Goal: Transaction & Acquisition: Purchase product/service

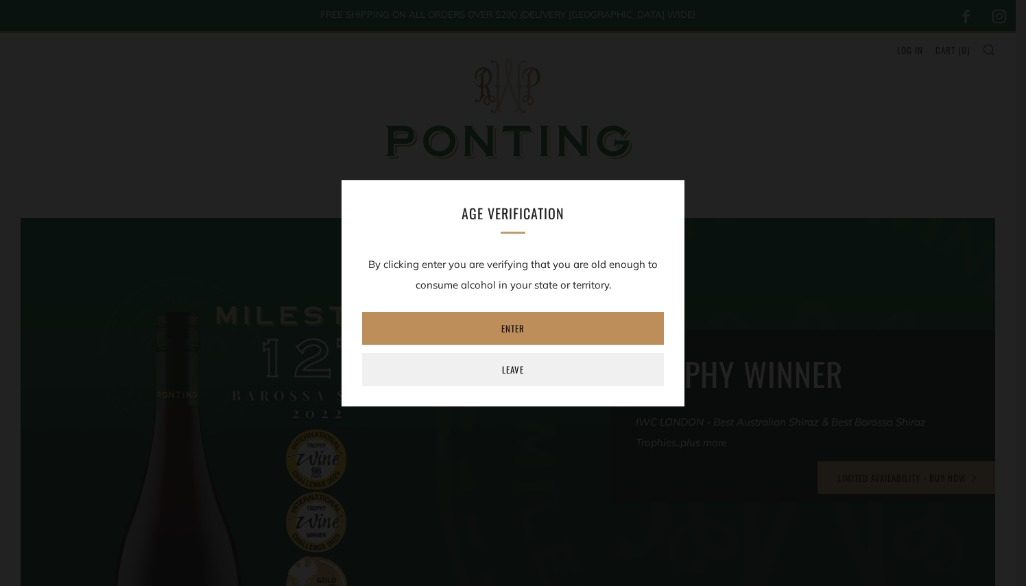
click at [537, 336] on link "Enter" at bounding box center [513, 328] width 302 height 33
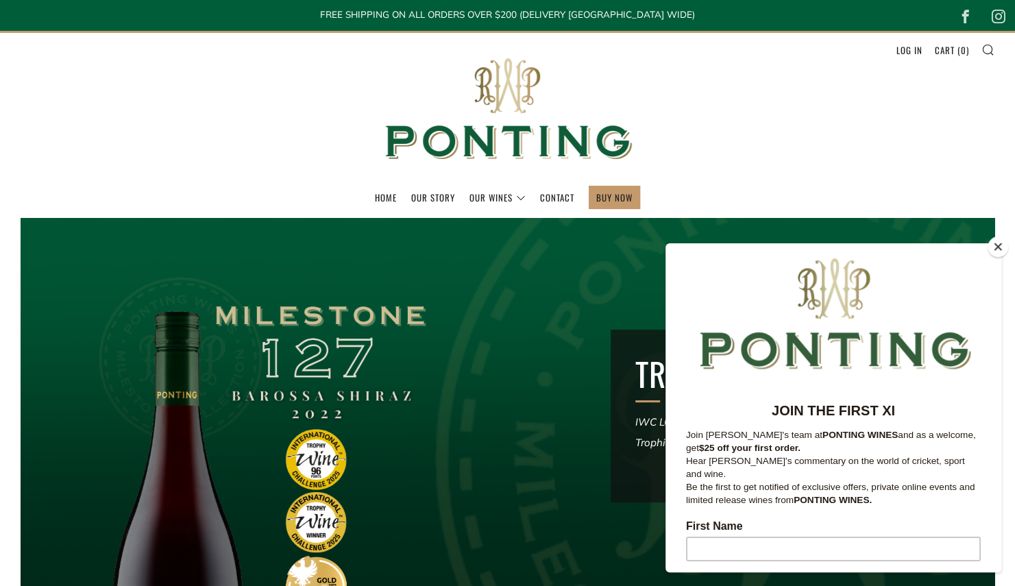
click at [994, 250] on button "Close" at bounding box center [998, 246] width 21 height 21
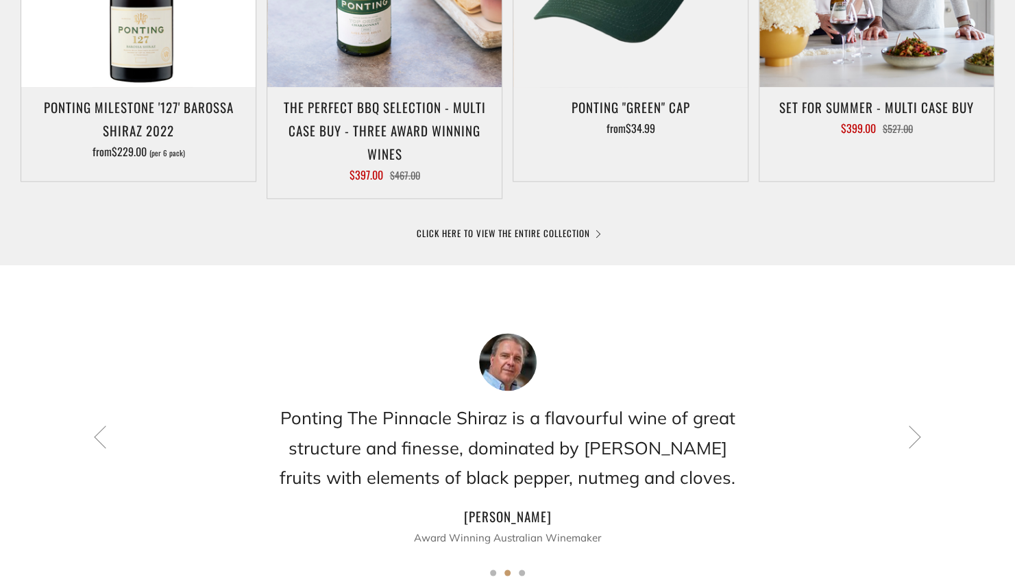
scroll to position [941, 0]
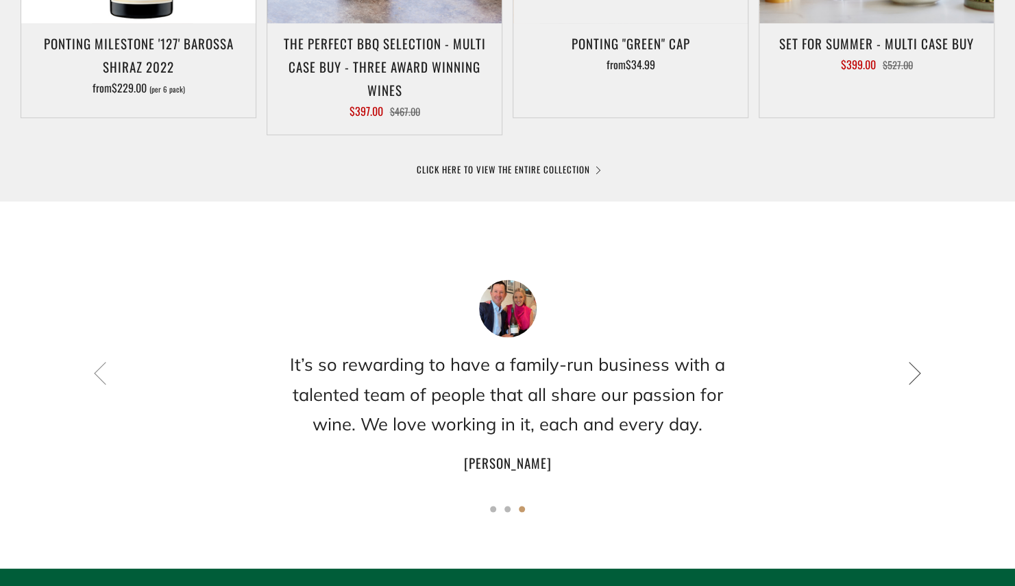
click at [908, 380] on icon at bounding box center [914, 372] width 23 height 23
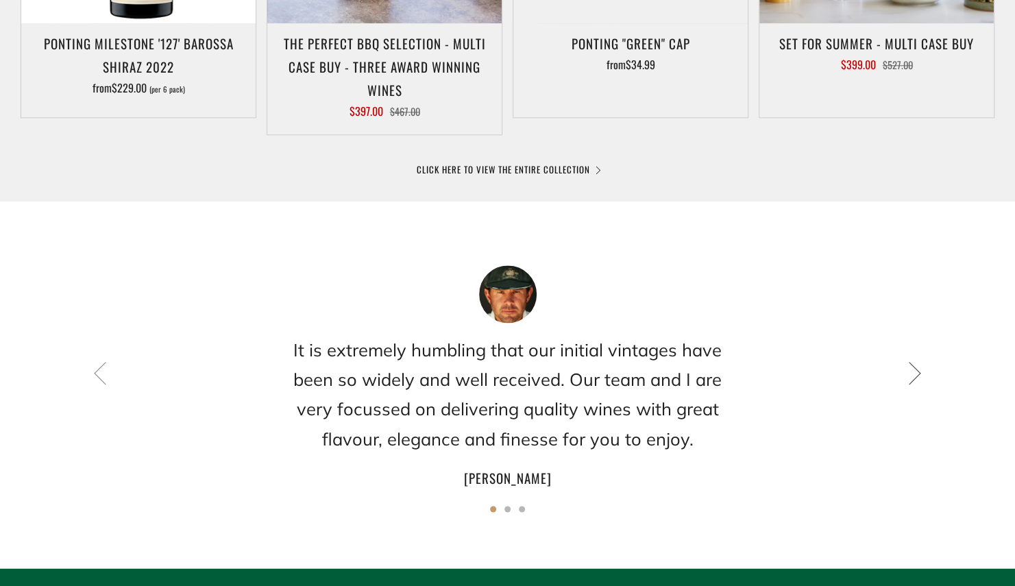
click at [908, 380] on icon at bounding box center [914, 372] width 23 height 23
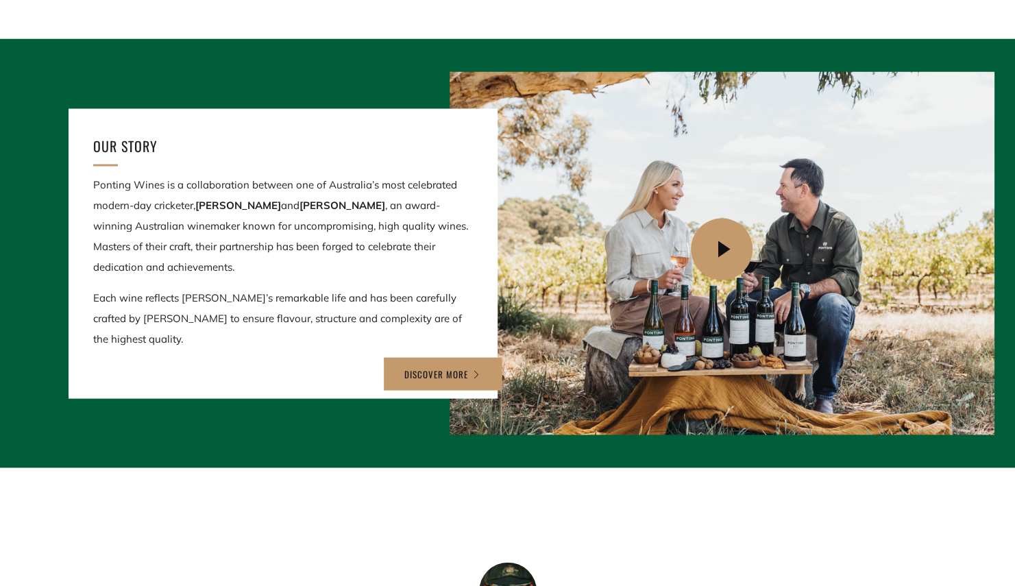
scroll to position [1498, 0]
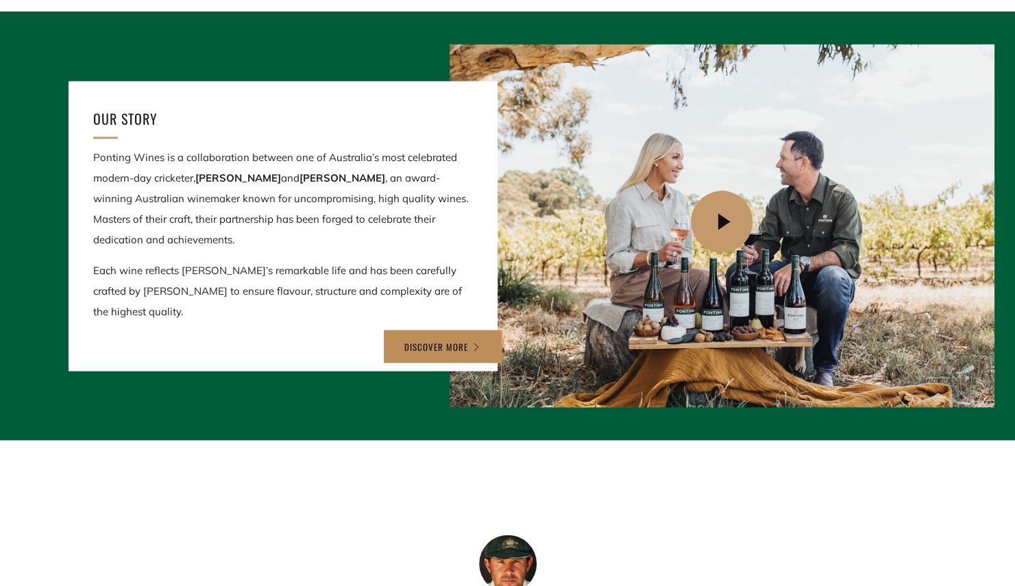
click at [437, 330] on link "DISCOVER MORE" at bounding box center [443, 346] width 118 height 33
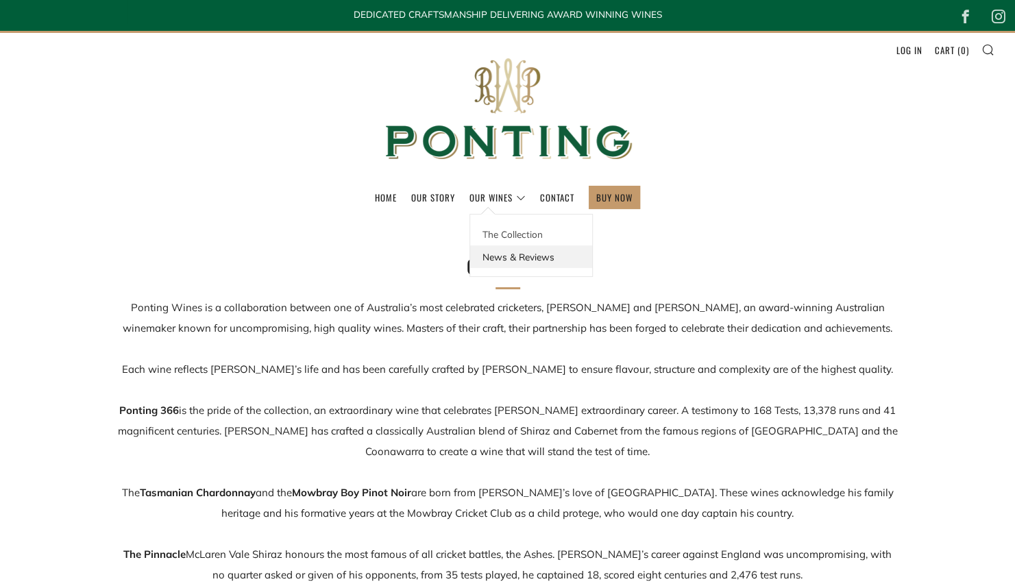
click at [512, 255] on link "News & Reviews" at bounding box center [531, 256] width 122 height 23
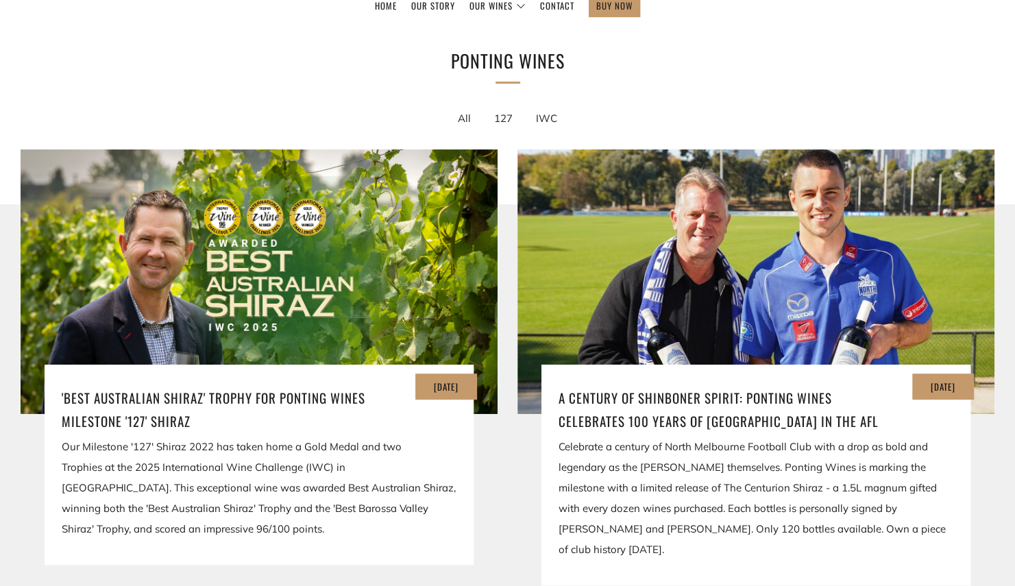
scroll to position [219, 0]
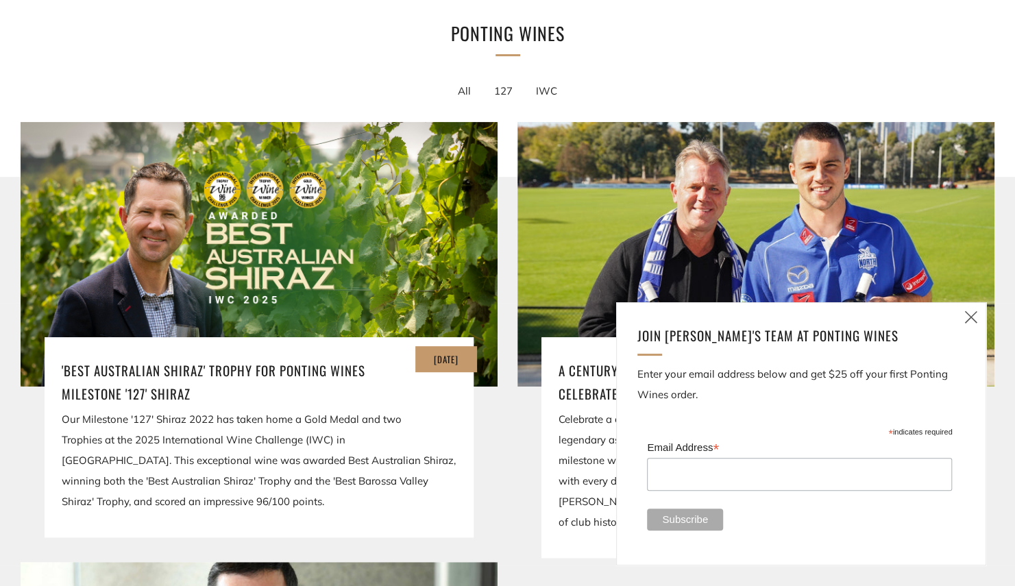
click at [973, 316] on icon at bounding box center [971, 316] width 16 height 17
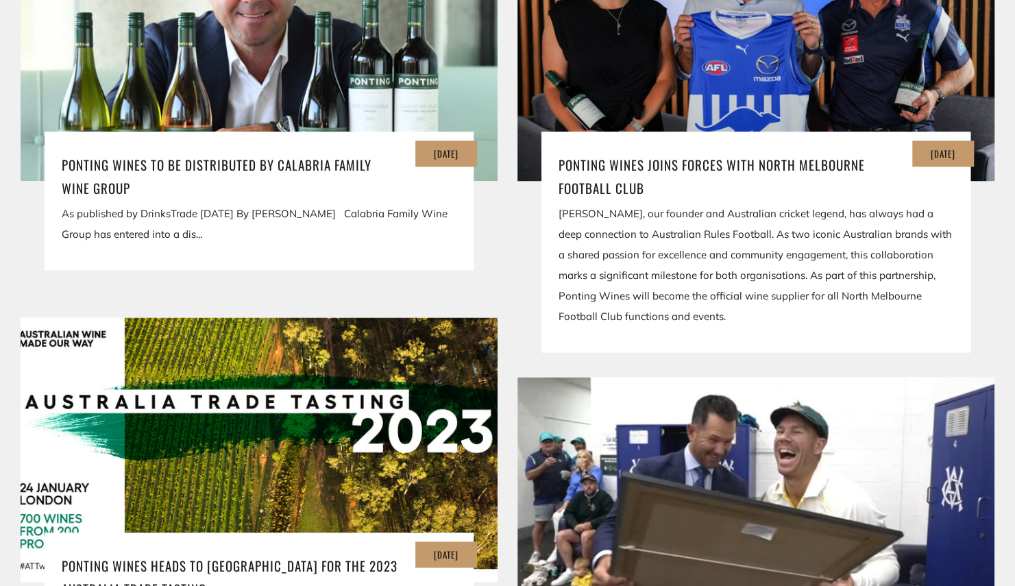
scroll to position [877, 0]
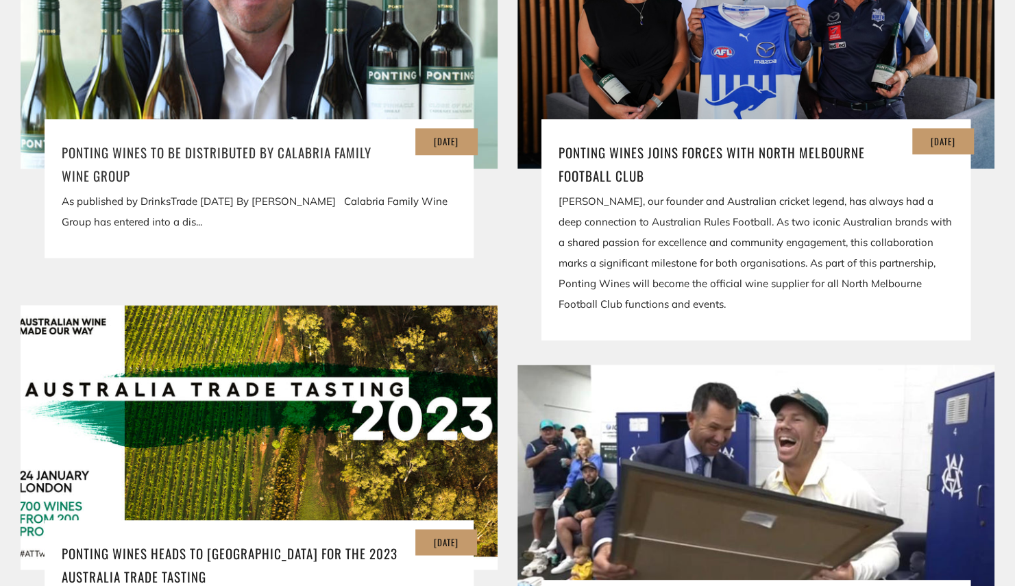
click at [97, 172] on h3 "Ponting Wines to be distributed by Calabria Family Wine Group" at bounding box center [259, 164] width 395 height 47
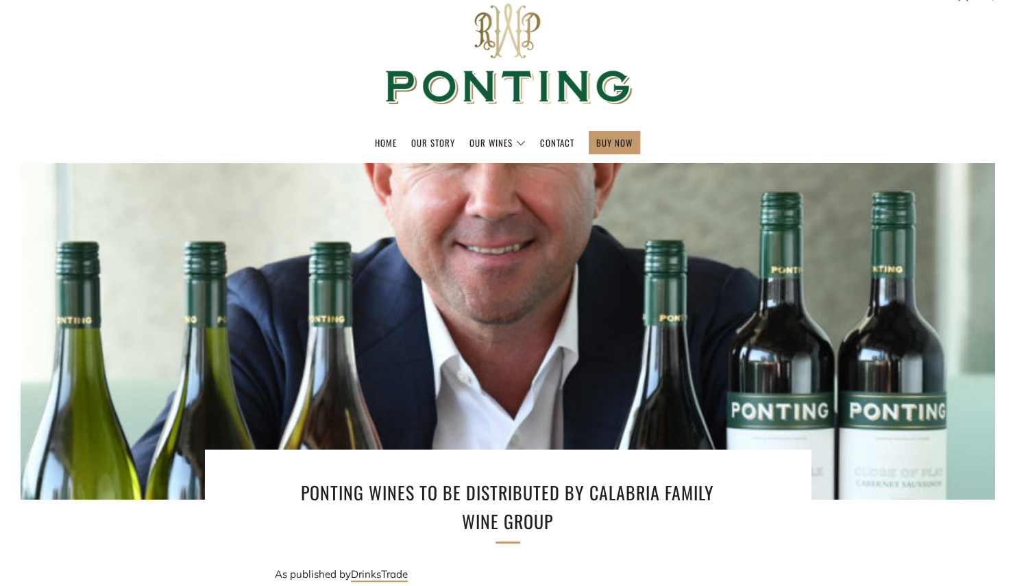
scroll to position [27, 0]
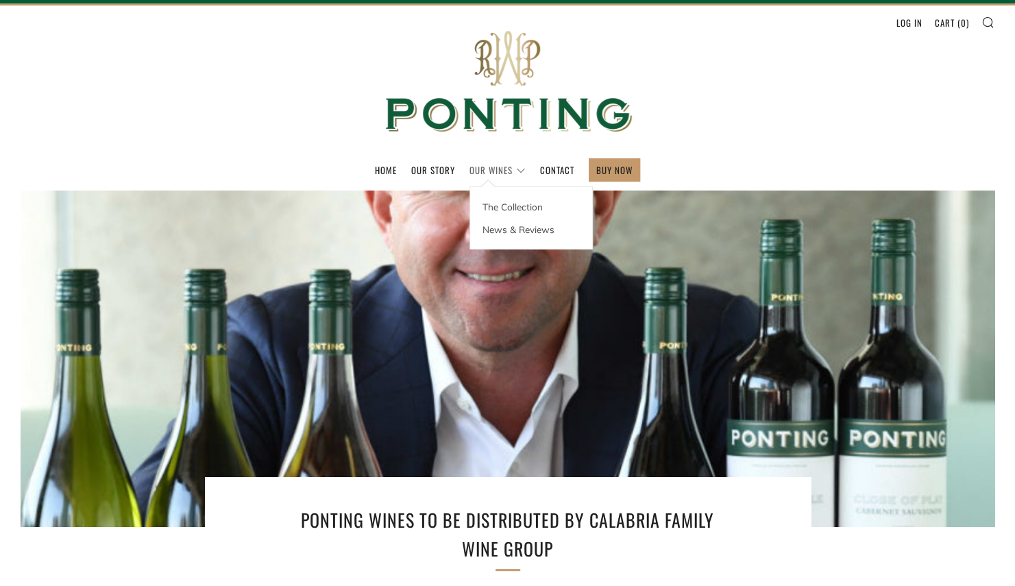
click at [483, 167] on link "Our Wines" at bounding box center [498, 170] width 56 height 22
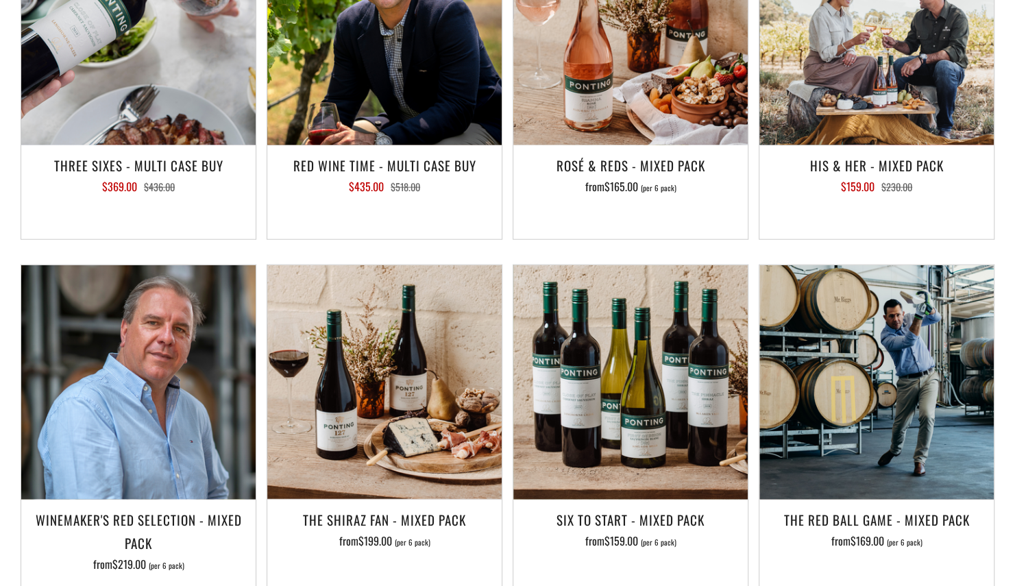
scroll to position [1954, 0]
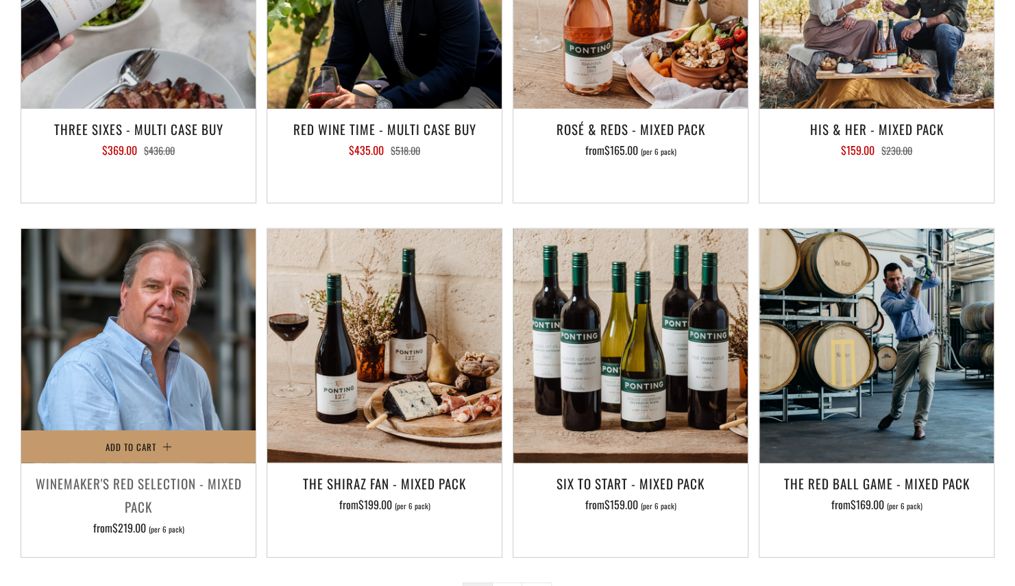
click at [105, 472] on h3 "Winemaker's Red Selection - Mixed Pack" at bounding box center [138, 495] width 221 height 47
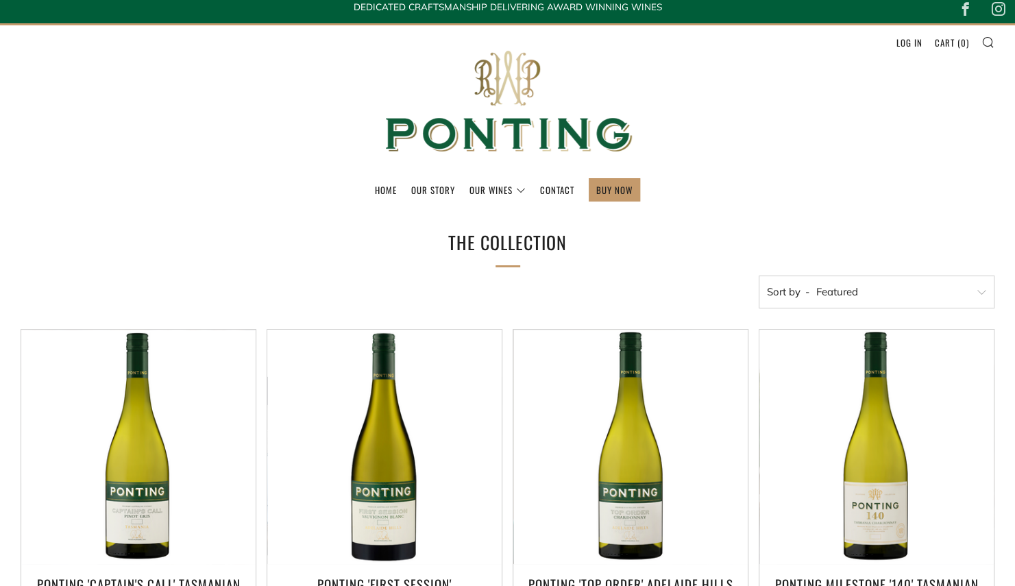
scroll to position [0, 0]
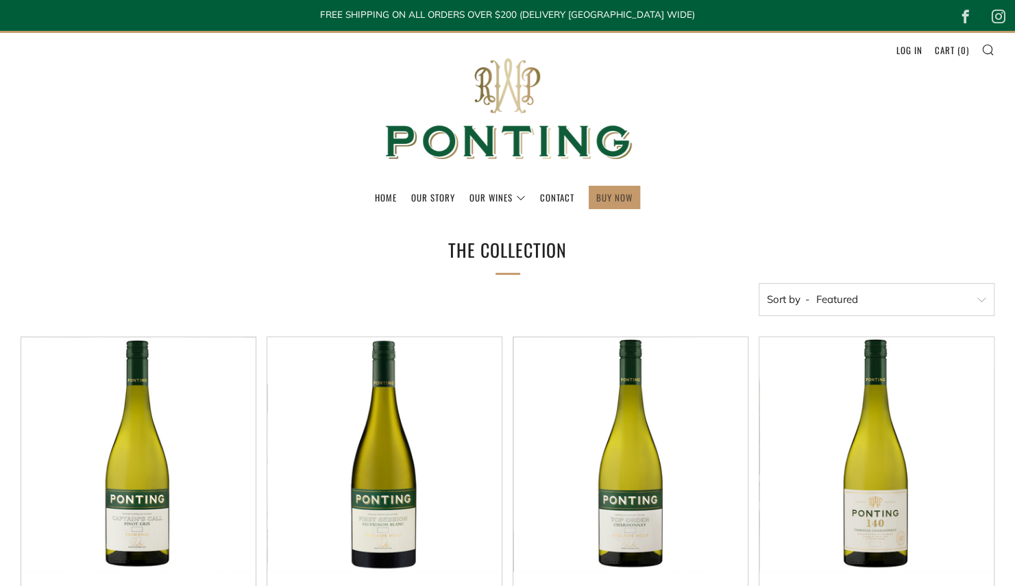
click at [606, 196] on link "BUY NOW" at bounding box center [614, 197] width 36 height 22
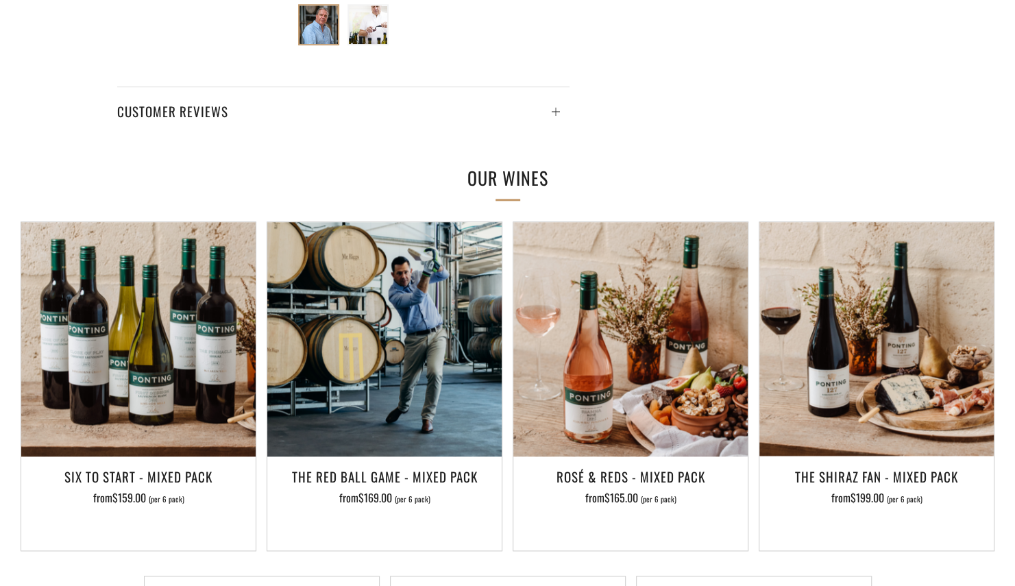
scroll to position [731, 0]
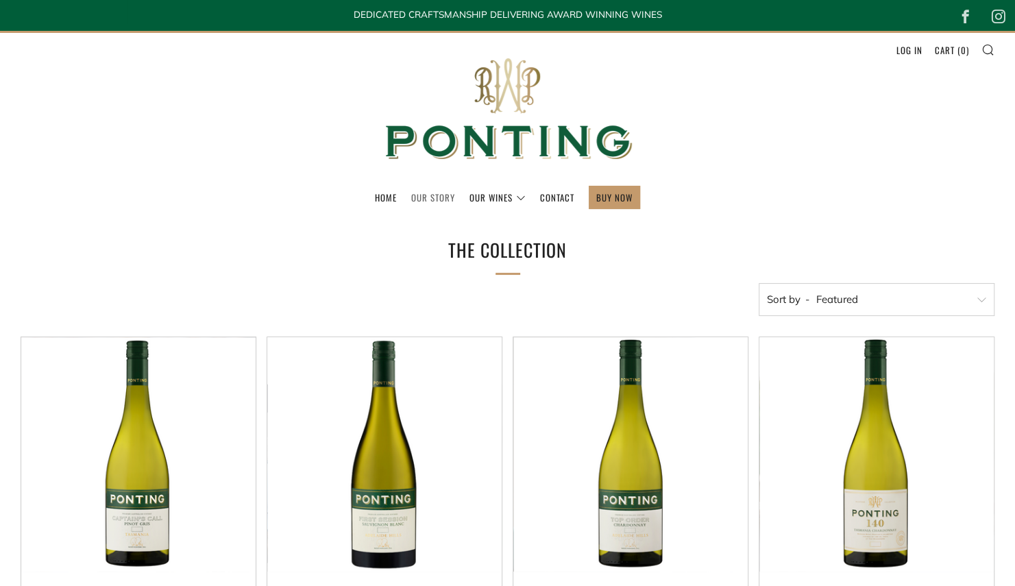
click at [422, 201] on link "Our Story" at bounding box center [433, 197] width 44 height 22
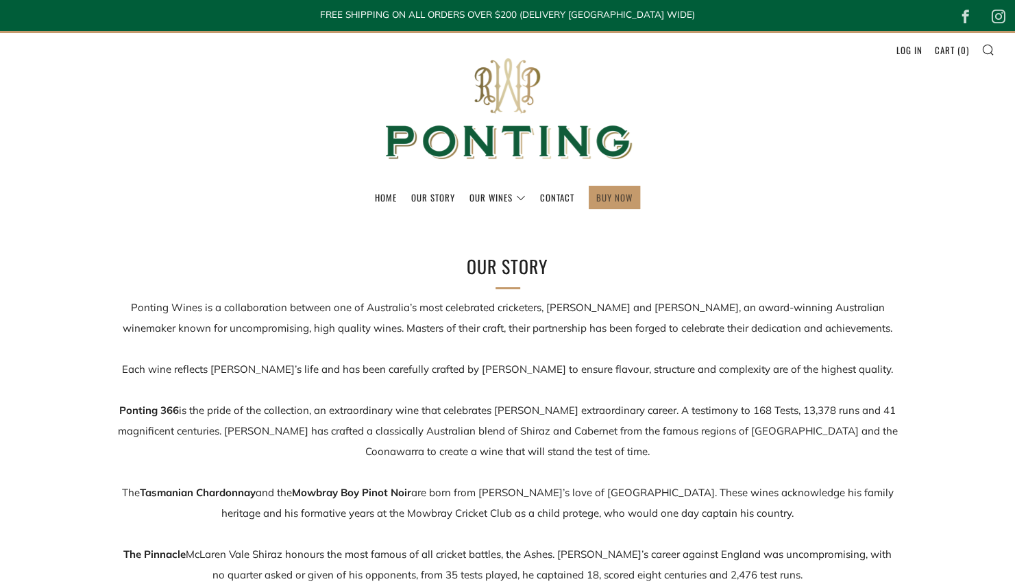
click at [631, 199] on link "BUY NOW" at bounding box center [614, 197] width 36 height 22
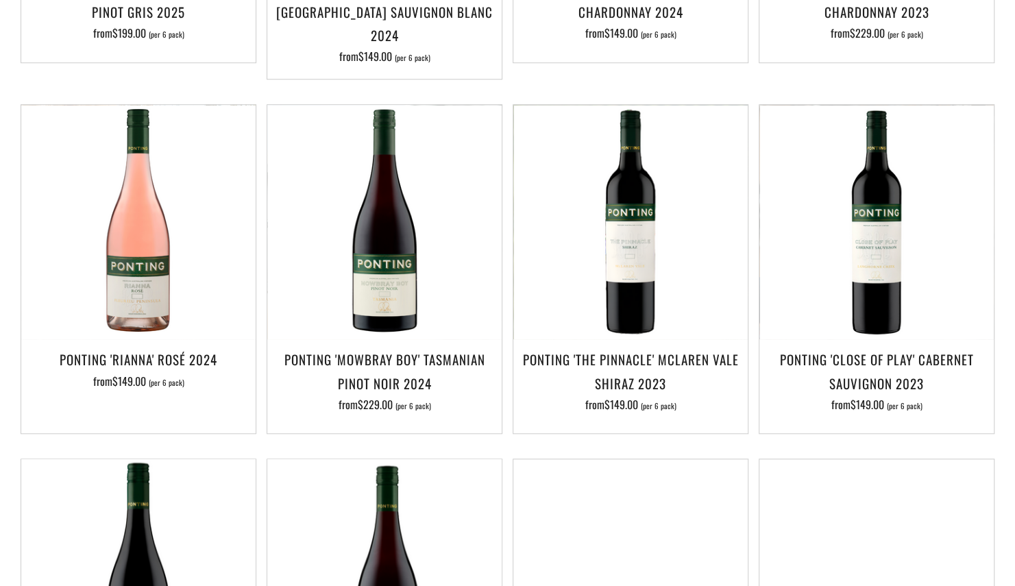
scroll to position [612, 0]
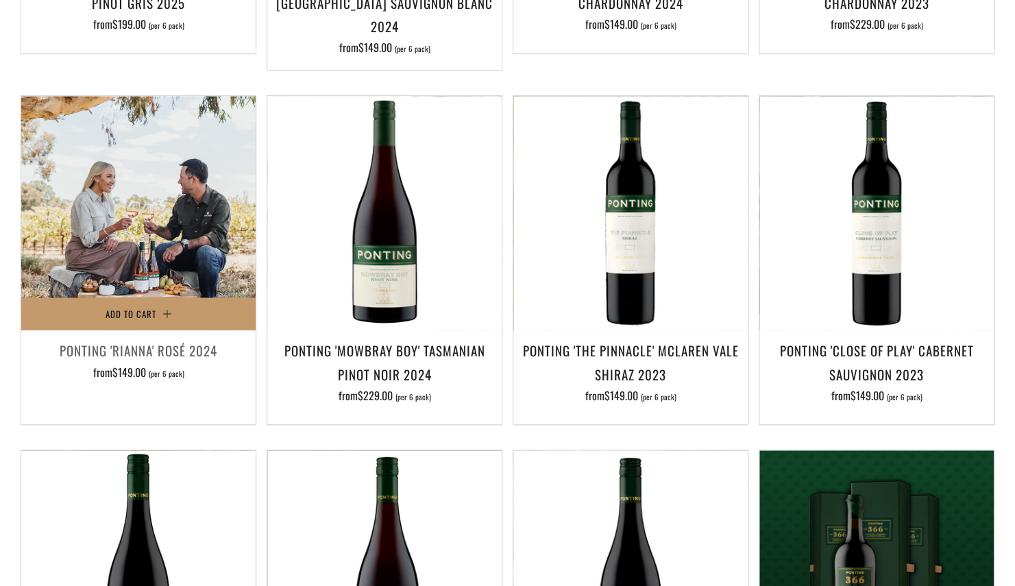
click at [137, 232] on img at bounding box center [138, 213] width 234 height 234
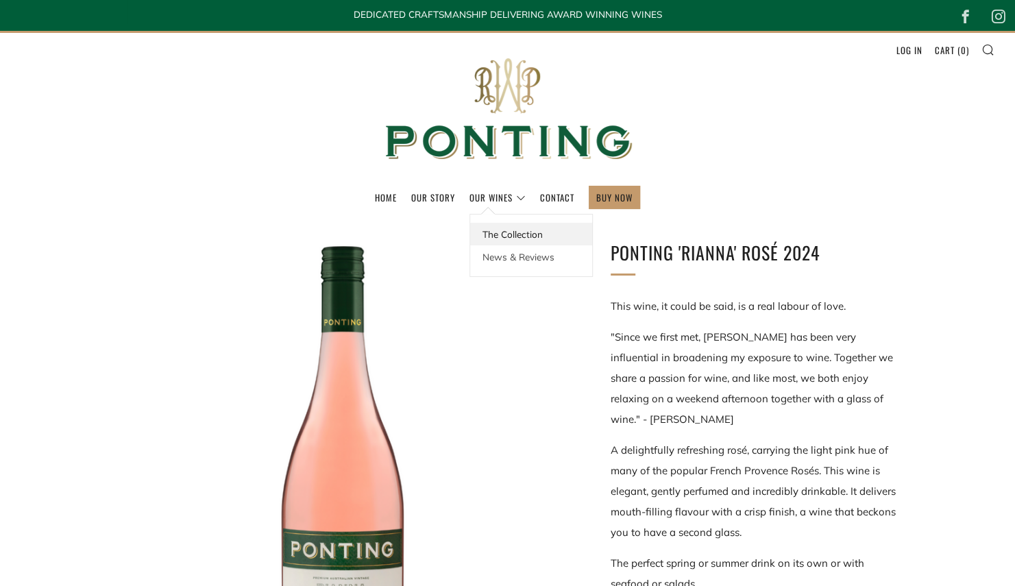
click at [491, 230] on link "The Collection" at bounding box center [531, 234] width 122 height 23
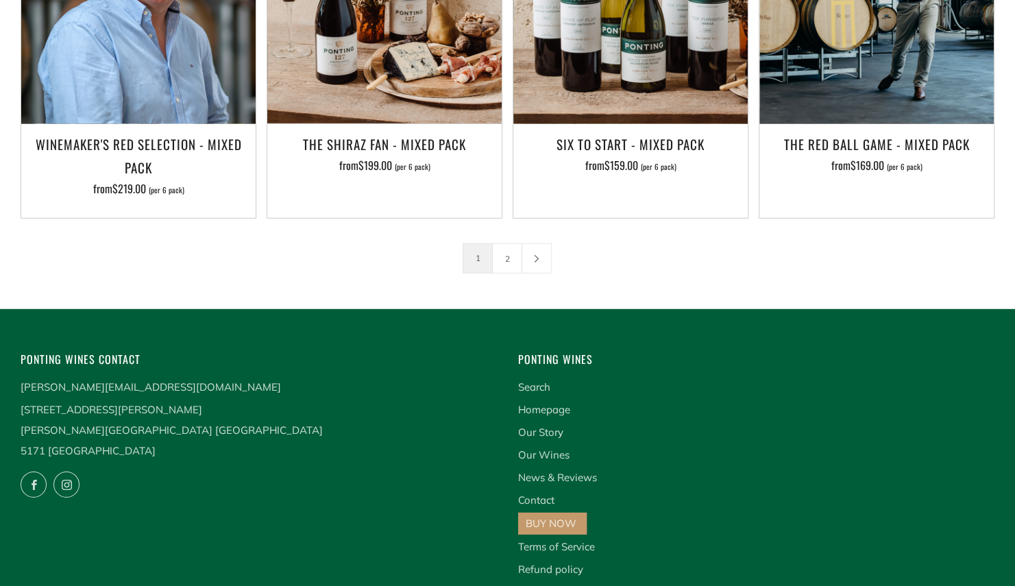
scroll to position [2300, 0]
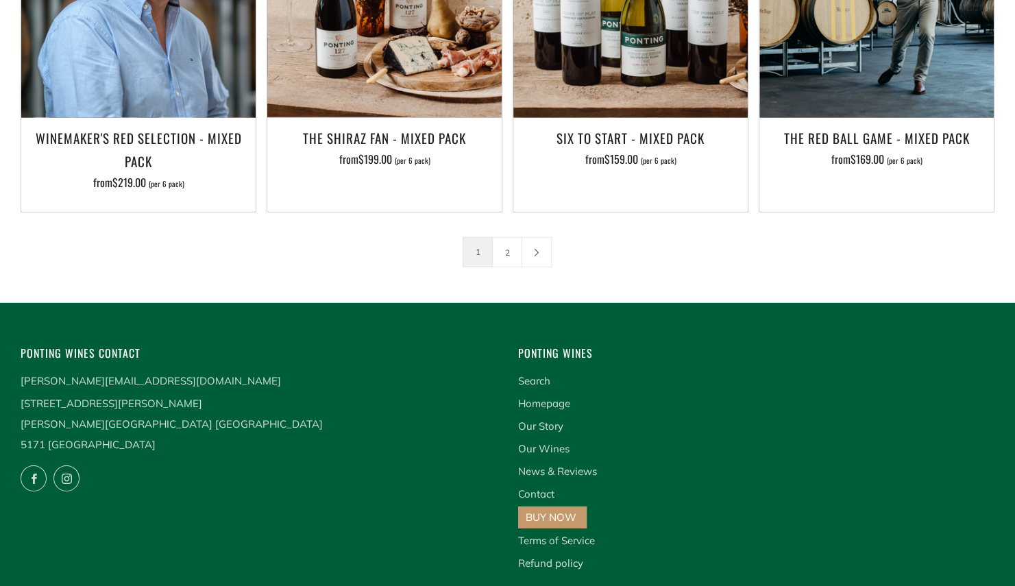
click at [561, 511] on link "BUY NOW" at bounding box center [551, 517] width 51 height 13
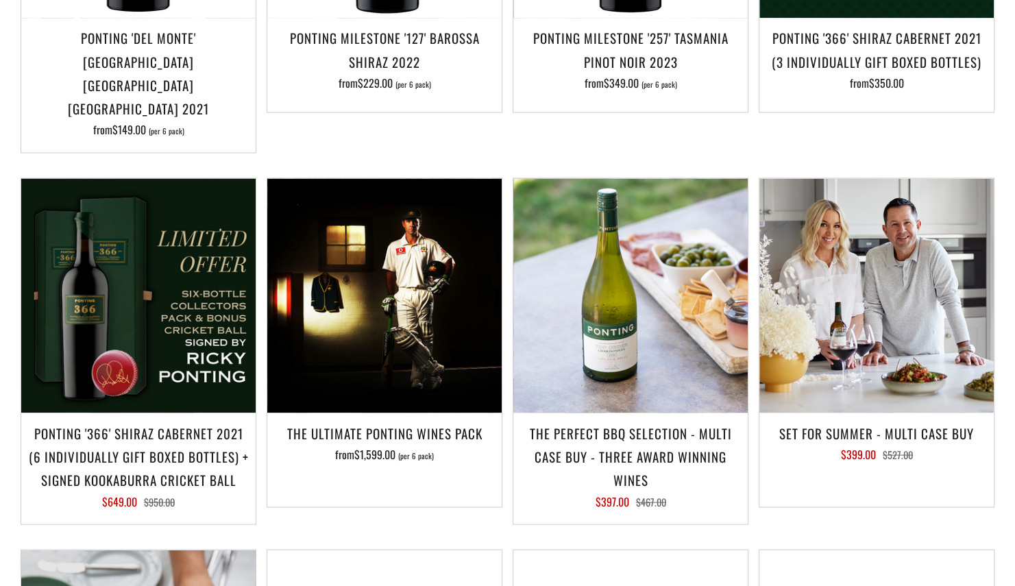
scroll to position [1289, 0]
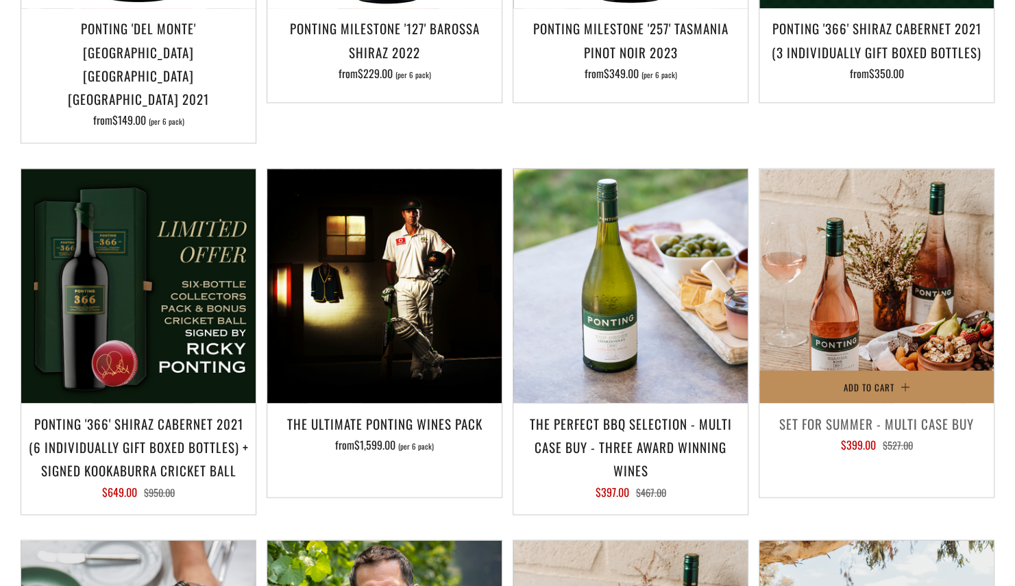
click at [799, 370] on button "Add to Cart" at bounding box center [877, 386] width 234 height 33
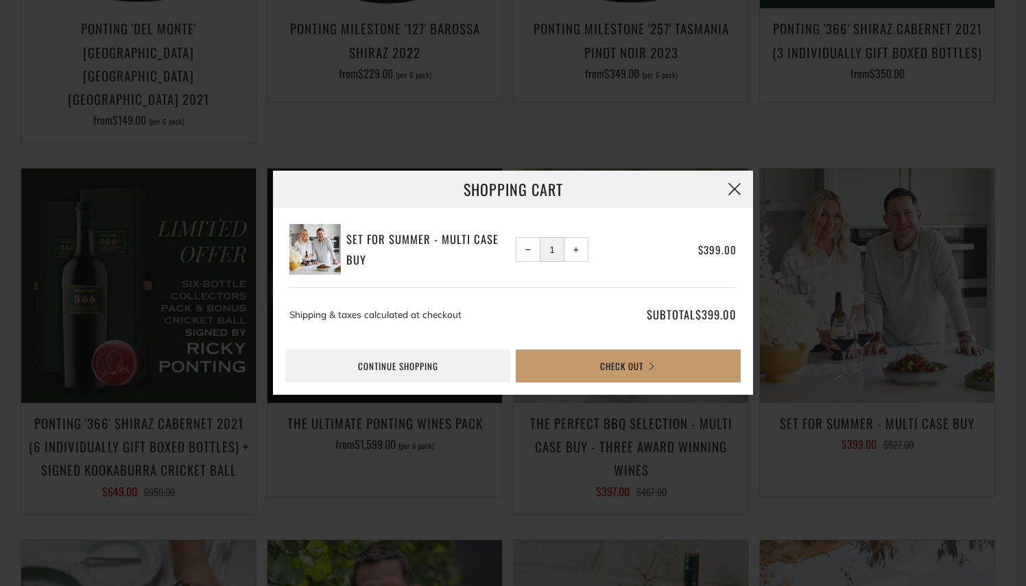
click at [727, 189] on button "button" at bounding box center [734, 189] width 37 height 37
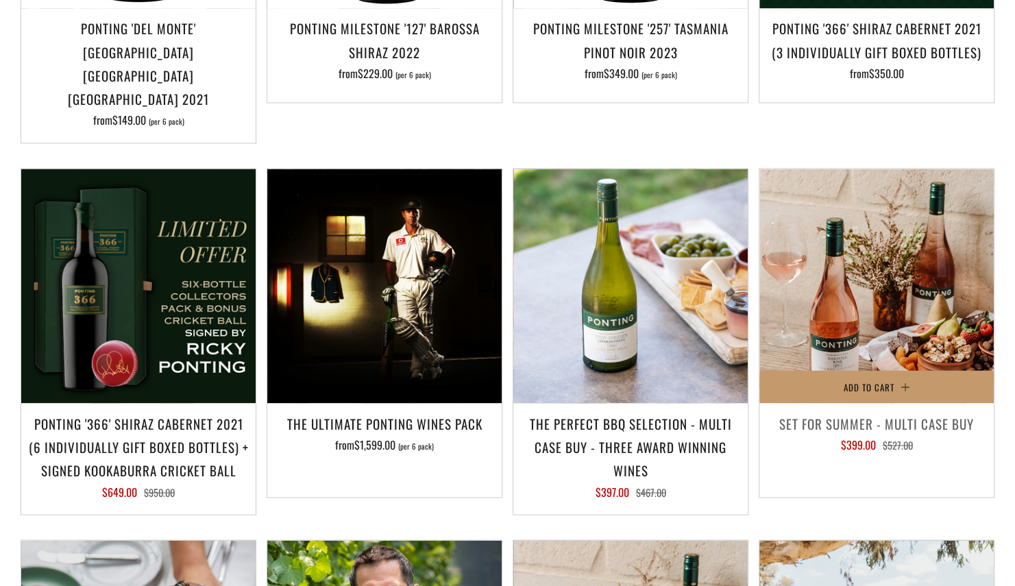
click at [873, 225] on img at bounding box center [877, 286] width 234 height 234
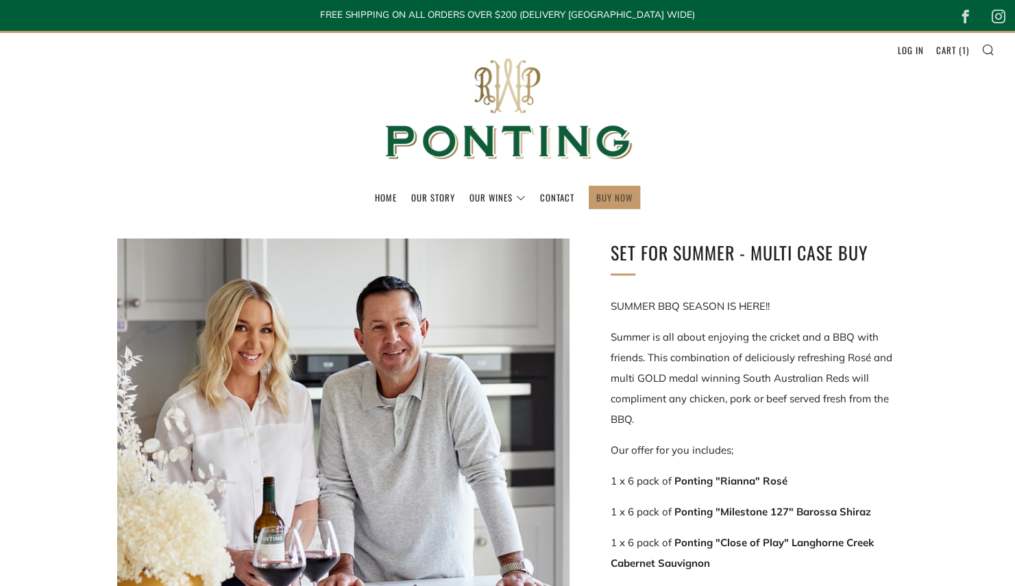
click at [618, 202] on link "BUY NOW" at bounding box center [614, 197] width 36 height 22
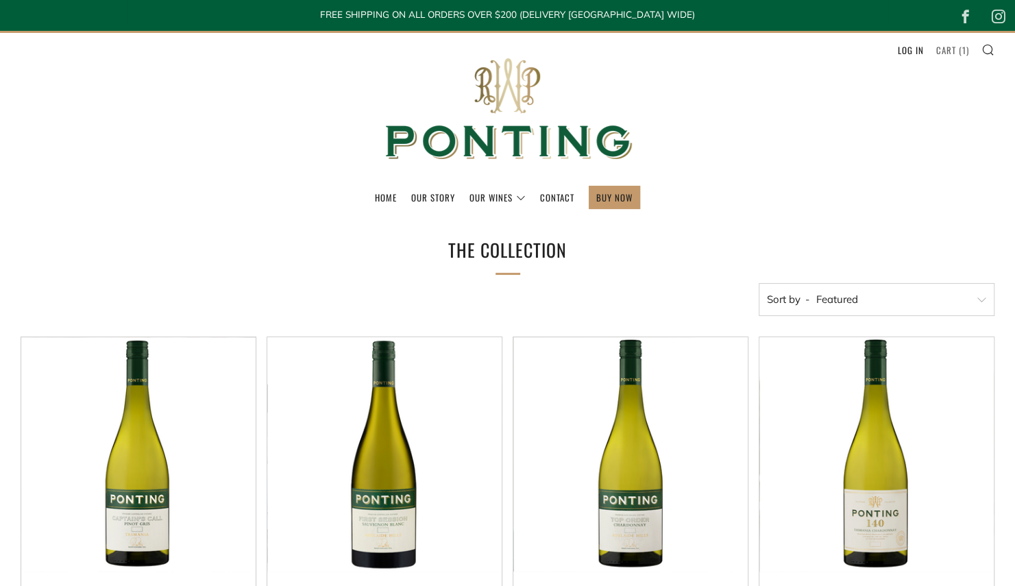
click at [944, 52] on link "Cart ( 1 )" at bounding box center [952, 50] width 33 height 22
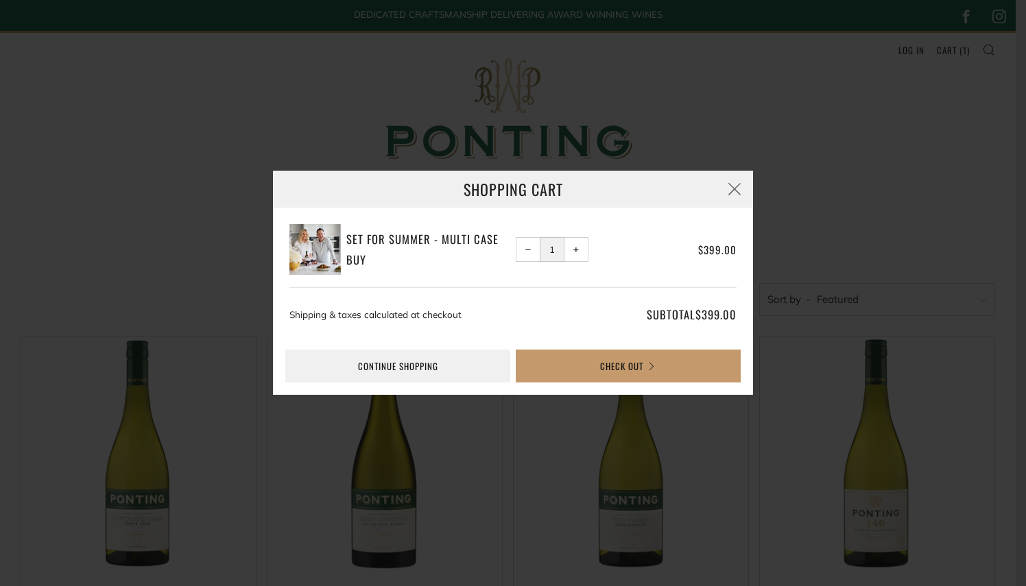
click at [525, 247] on span "−" at bounding box center [528, 250] width 6 height 6
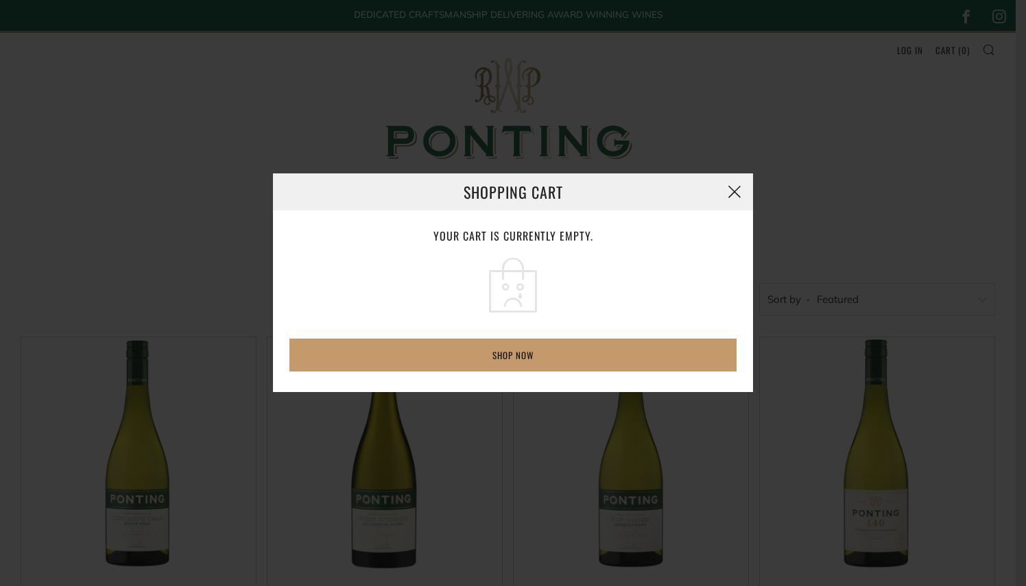
click at [735, 193] on button "button" at bounding box center [734, 191] width 37 height 37
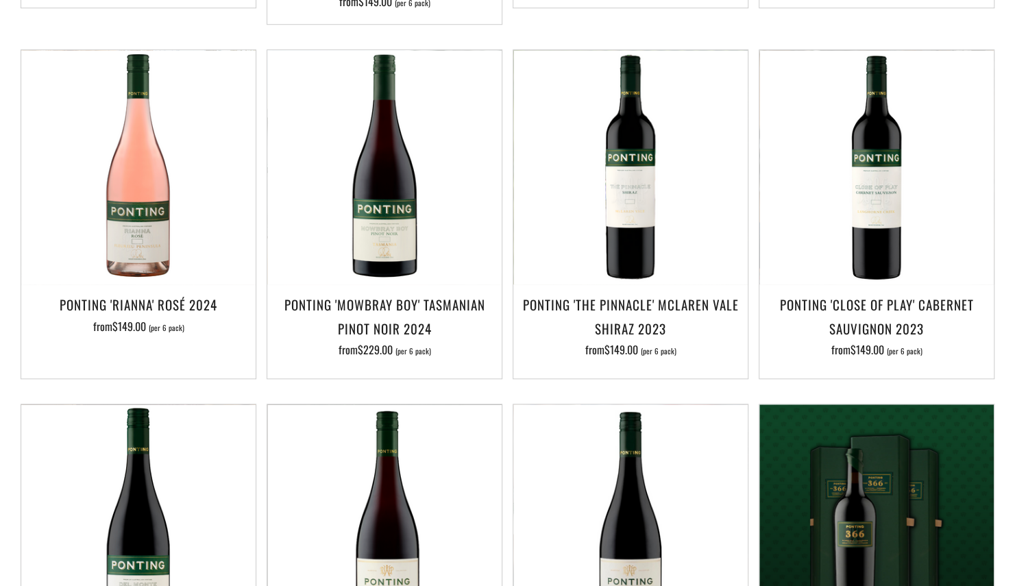
scroll to position [758, 0]
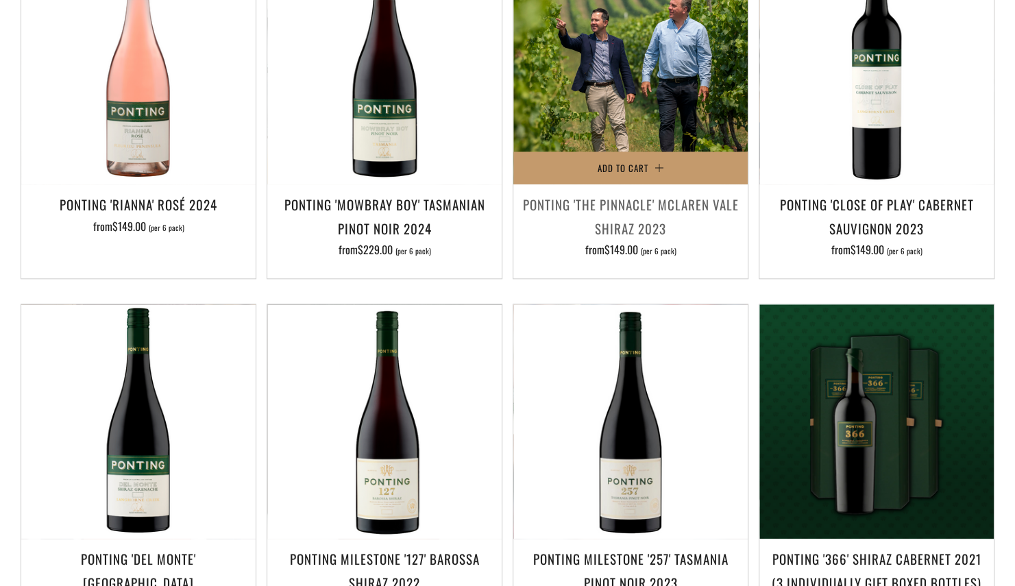
click at [575, 40] on img at bounding box center [630, 67] width 234 height 234
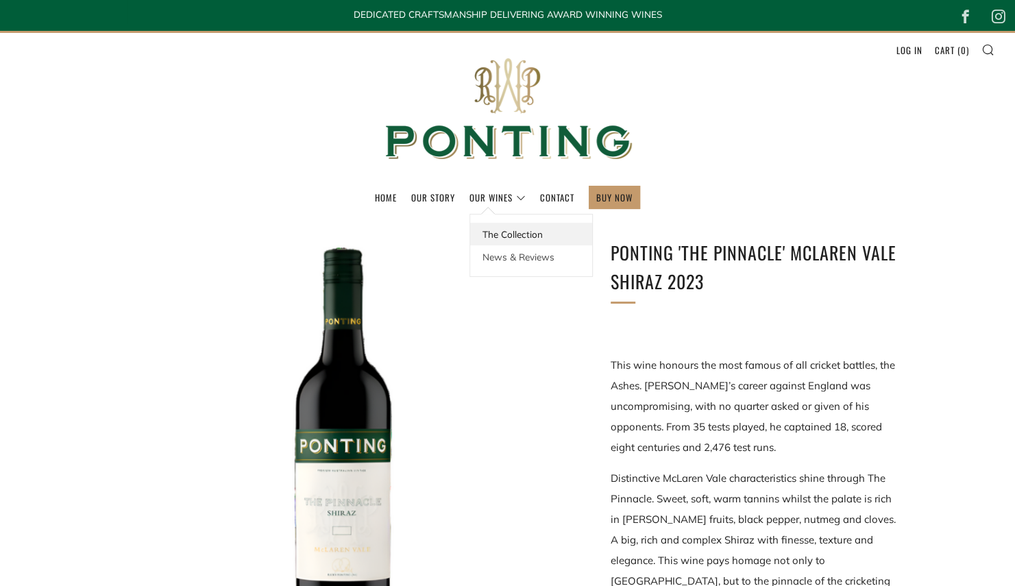
click at [495, 237] on link "The Collection" at bounding box center [531, 234] width 122 height 23
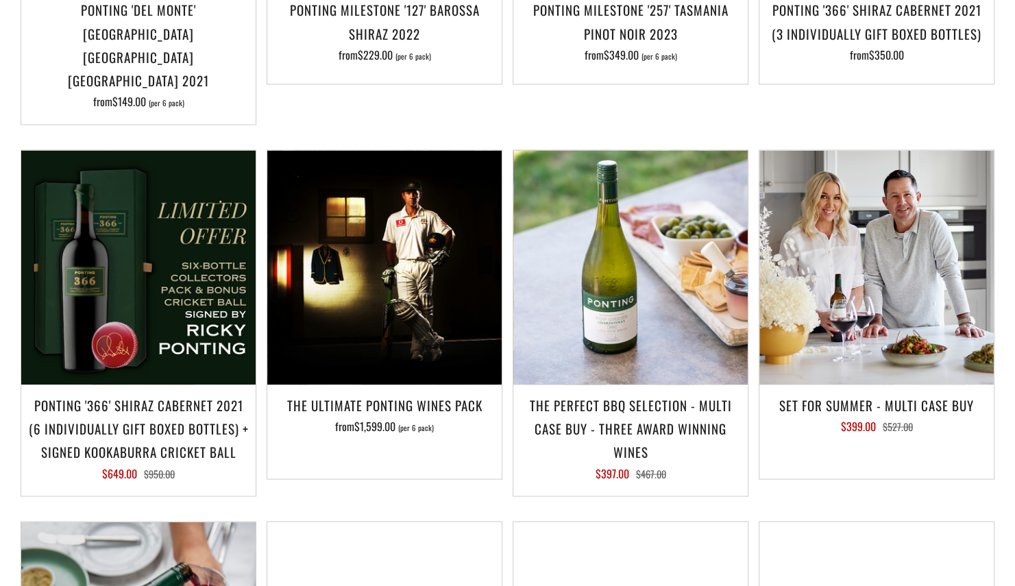
scroll to position [1352, 0]
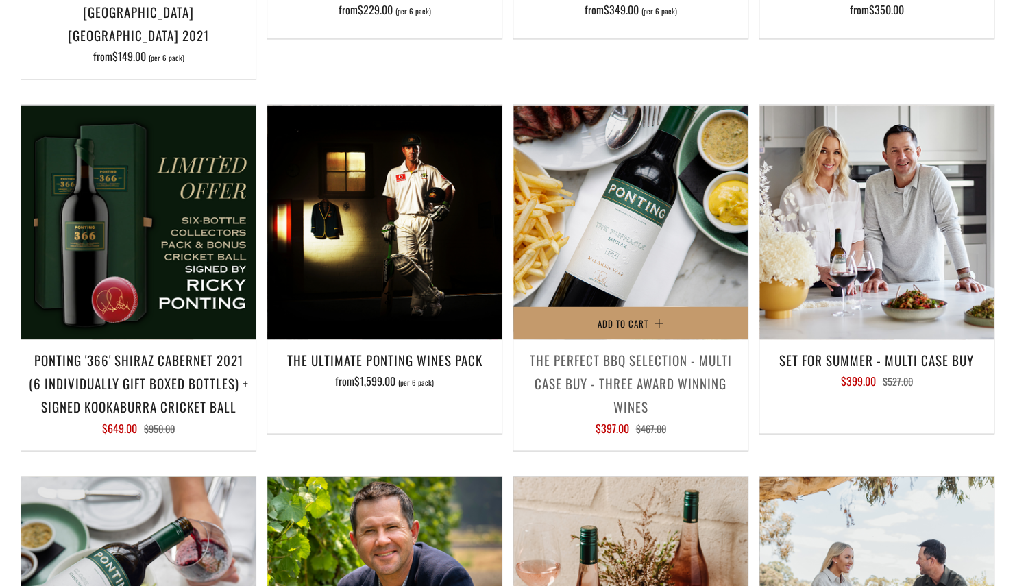
click at [643, 199] on img at bounding box center [630, 222] width 234 height 234
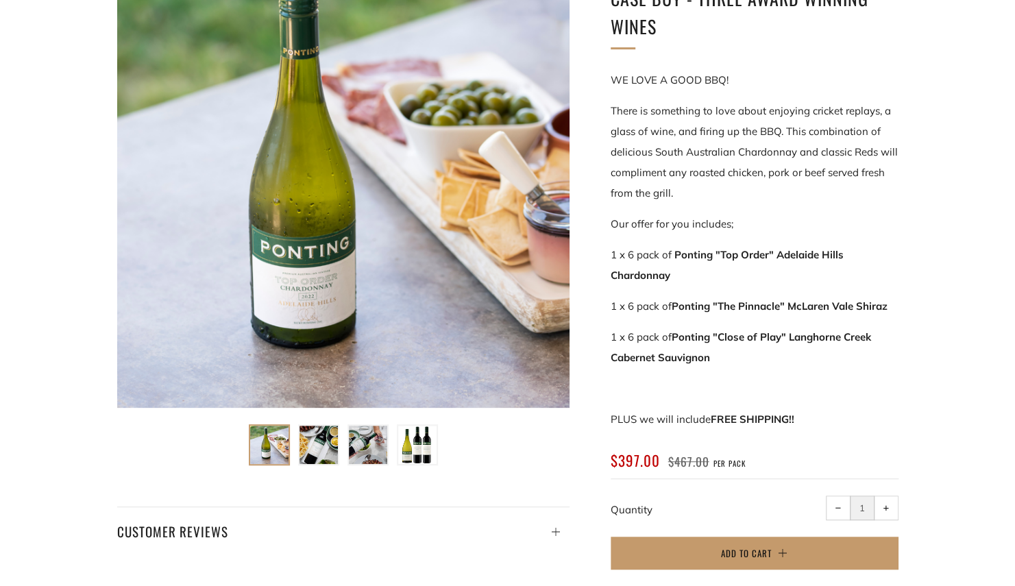
scroll to position [311, 0]
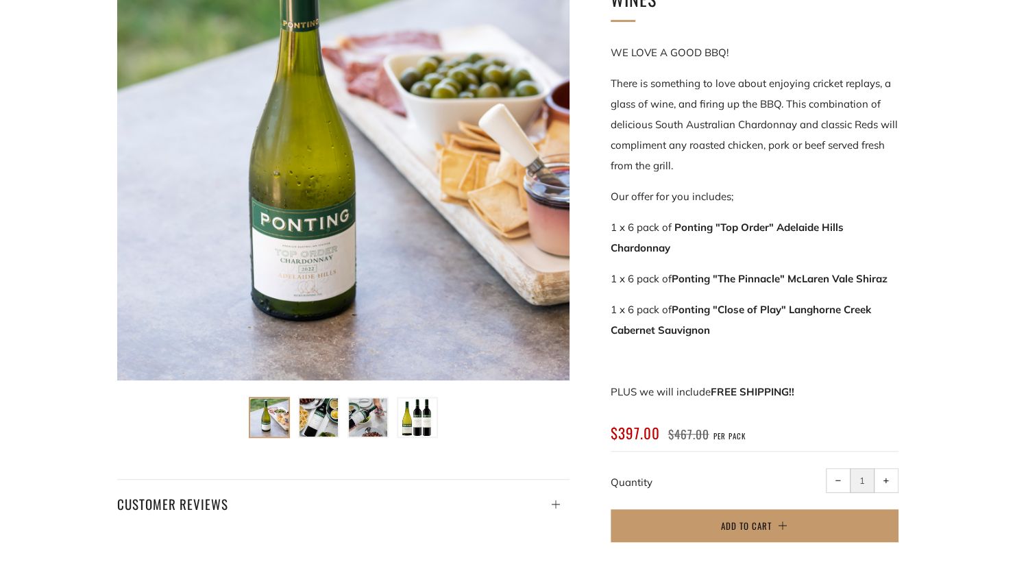
click at [315, 284] on div at bounding box center [343, 154] width 452 height 452
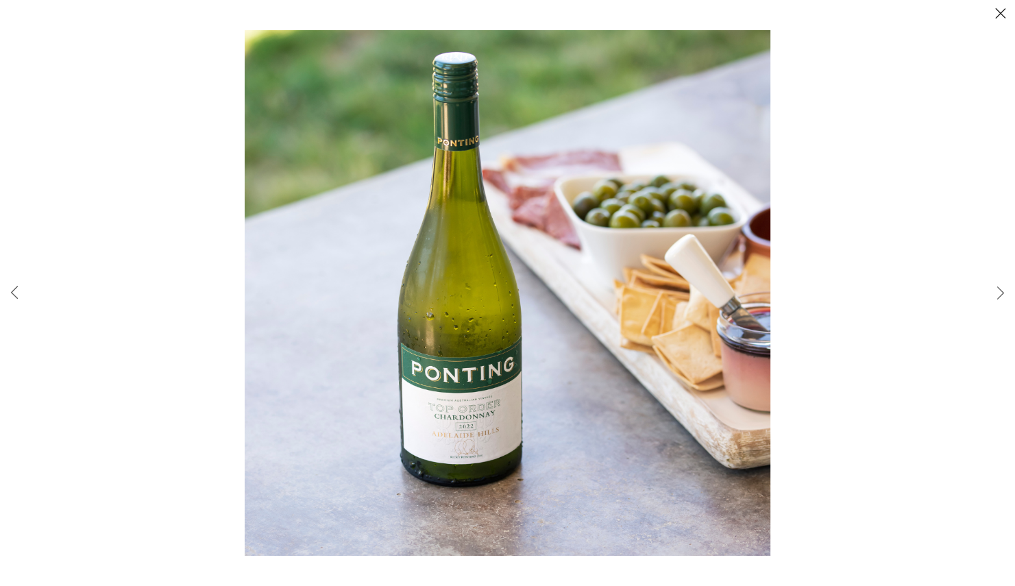
click at [1001, 14] on button "Close (Esc)" at bounding box center [1000, 14] width 29 height 29
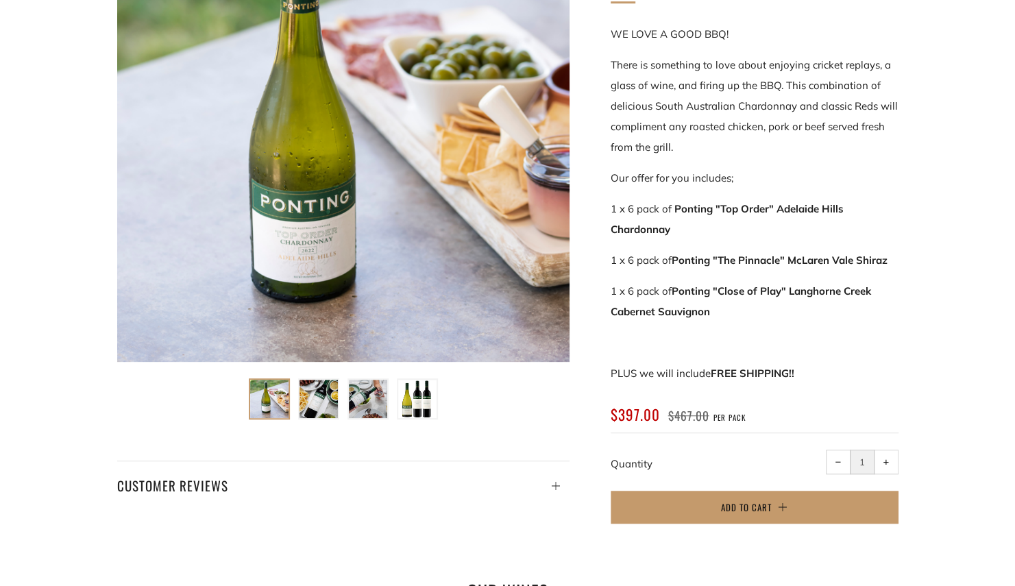
scroll to position [338, 0]
